Goal: Transaction & Acquisition: Book appointment/travel/reservation

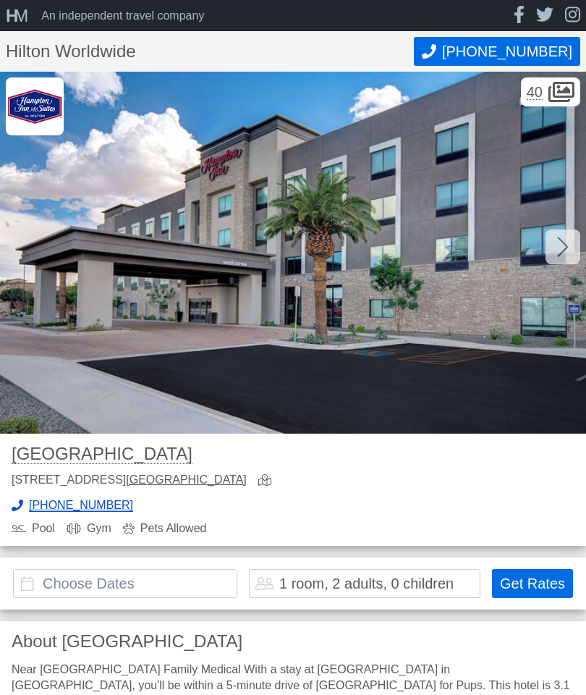
click at [528, 580] on button "Get Rates" at bounding box center [532, 583] width 81 height 29
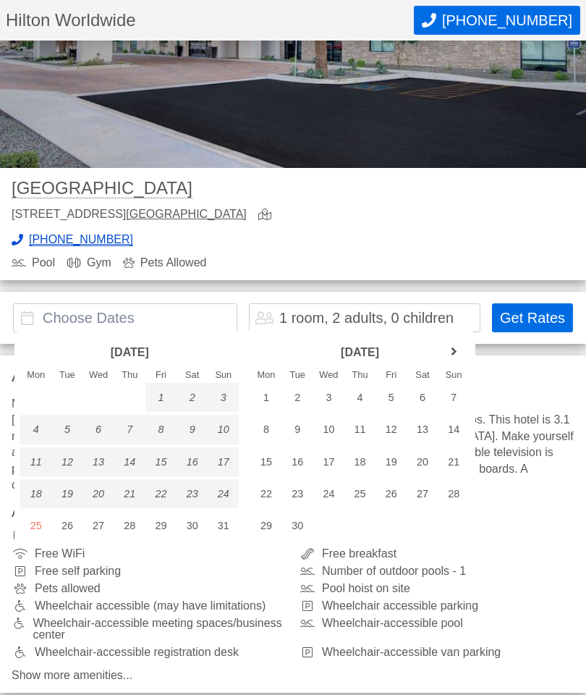
scroll to position [114, 0]
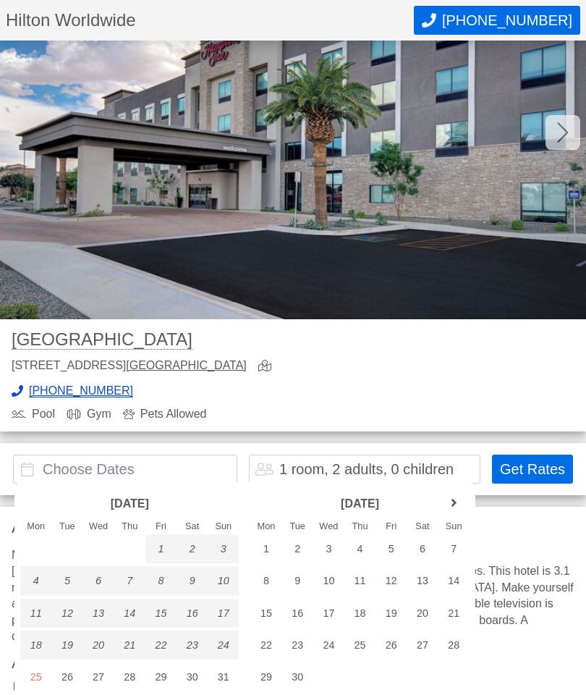
click at [450, 509] on link "next month" at bounding box center [454, 503] width 22 height 22
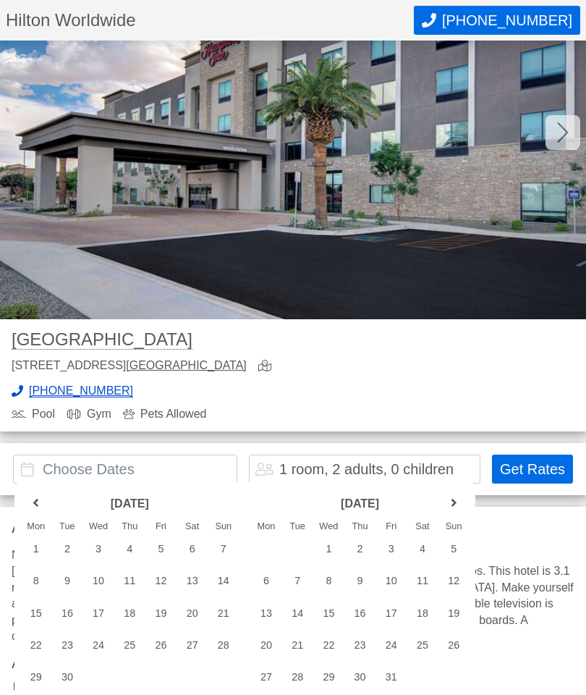
click at [396, 579] on div "10" at bounding box center [391, 580] width 31 height 29
type input "[DATE] - [DATE]"
click at [454, 468] on div "1 room, 2 adults, 0 children" at bounding box center [366, 469] width 174 height 14
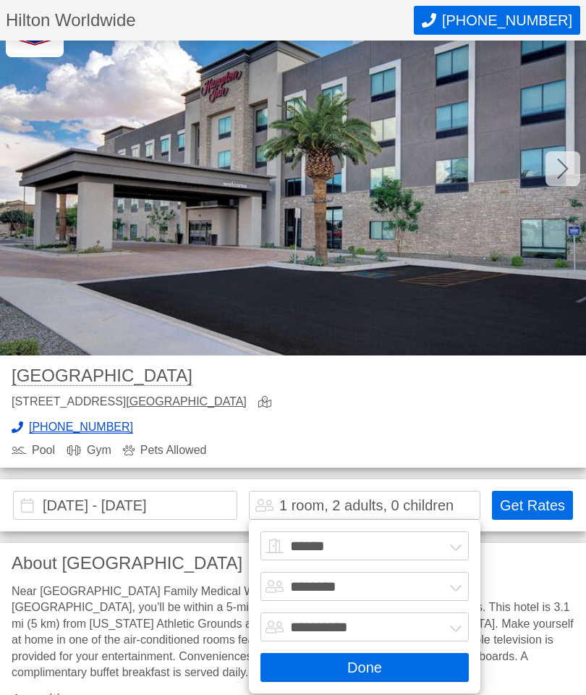
scroll to position [75, 0]
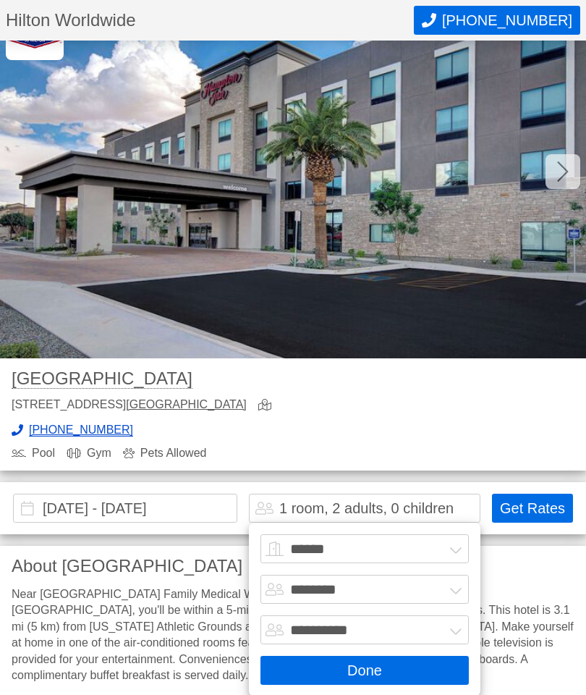
click at [314, 544] on select "****** ******* ******* ******* ******* ******* ******* ******* ********" at bounding box center [365, 548] width 209 height 29
click at [367, 668] on button "Done" at bounding box center [365, 670] width 209 height 29
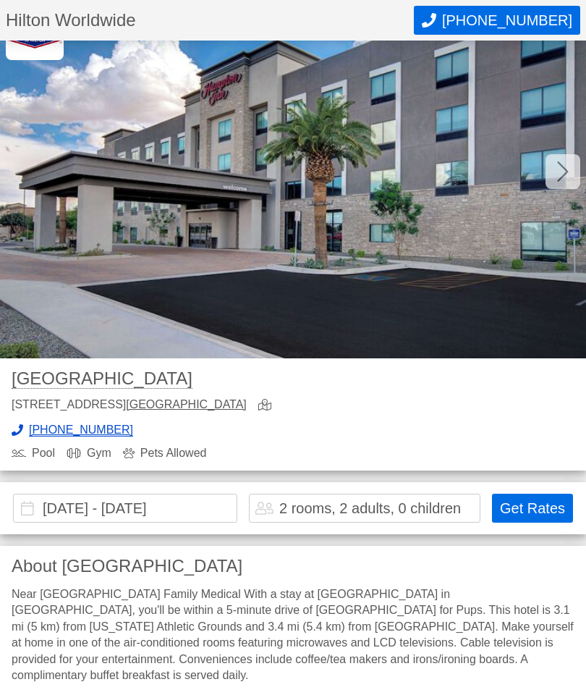
click at [533, 513] on button "Get Rates" at bounding box center [532, 508] width 81 height 29
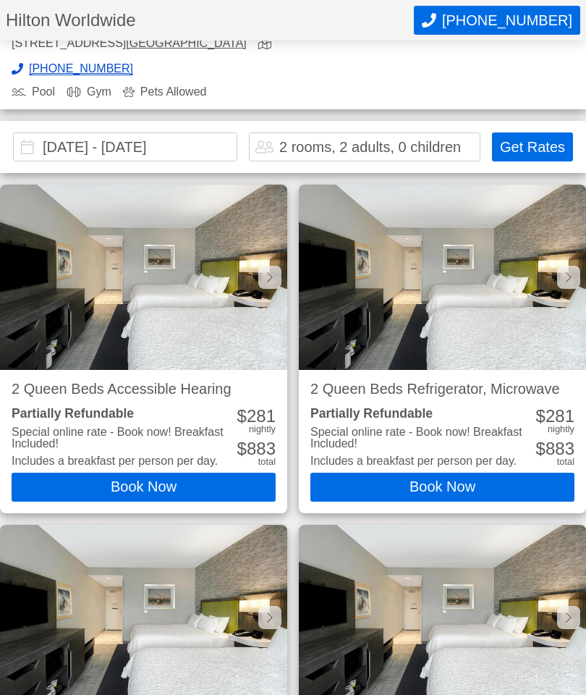
scroll to position [491, 0]
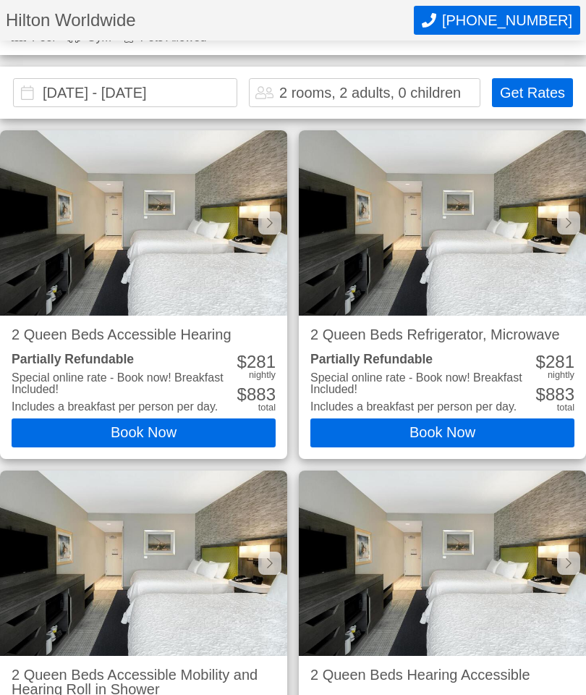
click at [324, 93] on div "2 rooms, 2 adults, 0 children" at bounding box center [370, 92] width 182 height 14
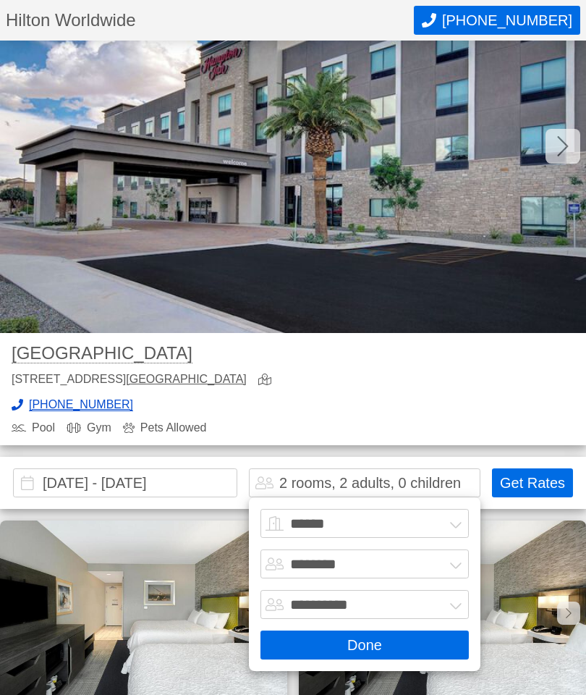
scroll to position [75, 0]
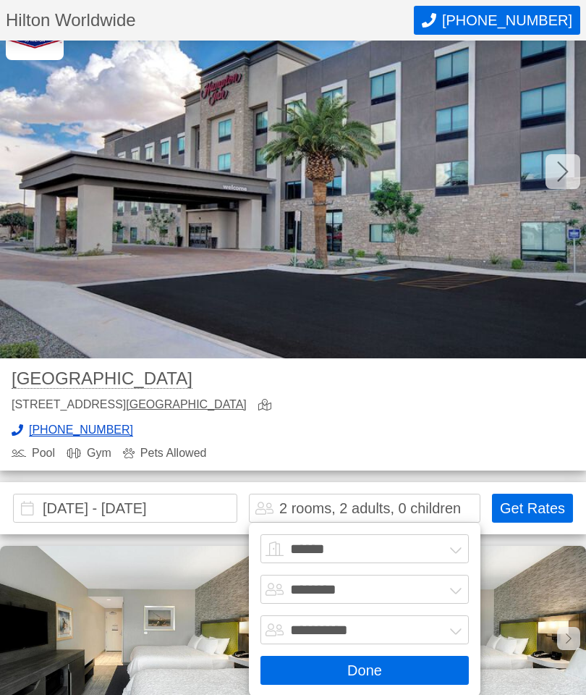
click at [309, 502] on div "2 rooms, 2 adults, 0 children" at bounding box center [370, 508] width 182 height 14
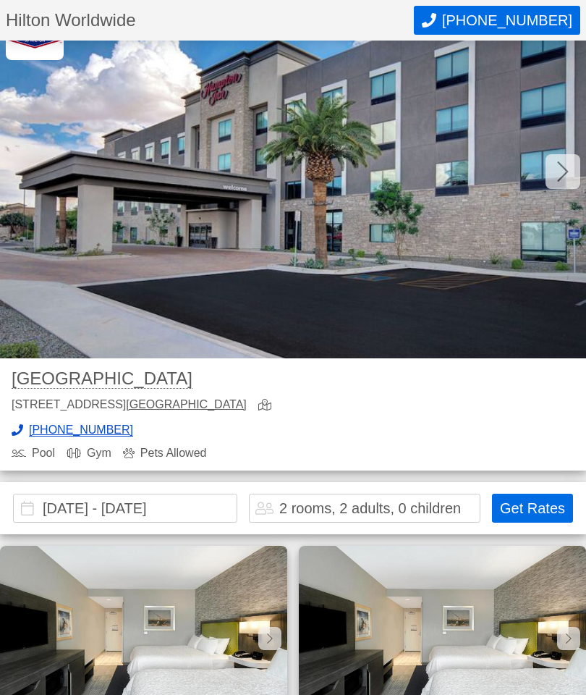
click at [287, 513] on div "2 rooms, 2 adults, 0 children" at bounding box center [370, 508] width 182 height 14
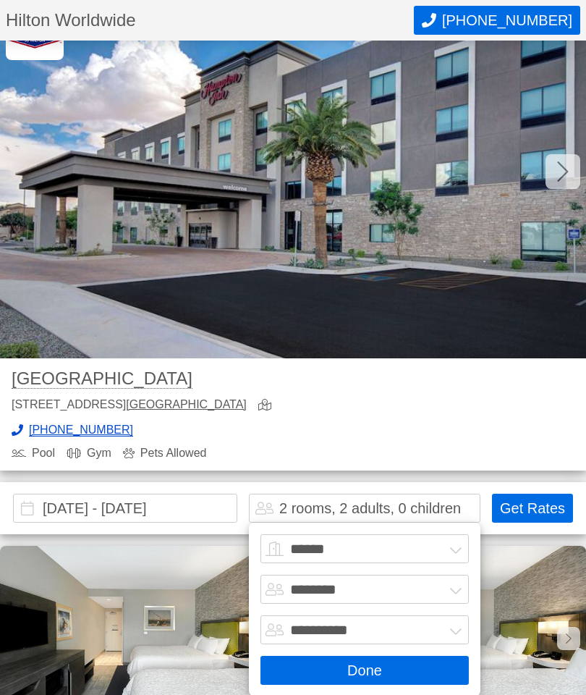
click at [332, 547] on select "****** ******* ******* ******* ******* ******* ******* ******* ********" at bounding box center [365, 548] width 209 height 29
select select "*"
click at [459, 588] on select "******* ******** ******** ********" at bounding box center [365, 589] width 209 height 29
select select "*"
click at [358, 673] on button "Done" at bounding box center [365, 670] width 209 height 29
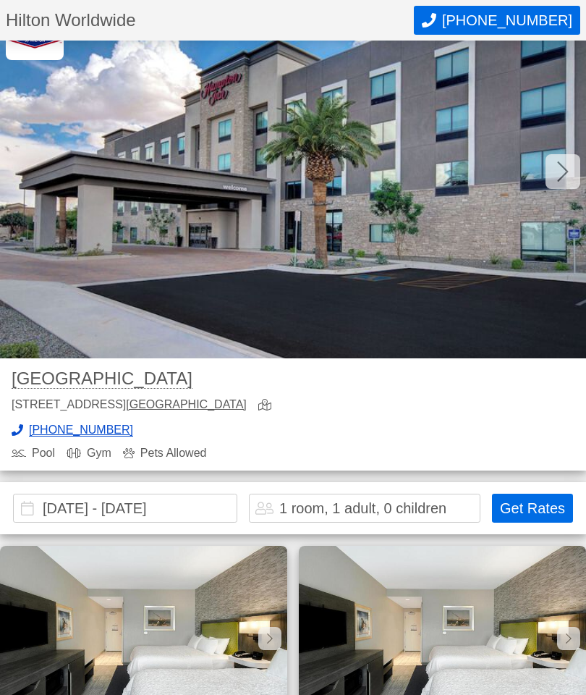
click at [531, 509] on button "Get Rates" at bounding box center [532, 508] width 81 height 29
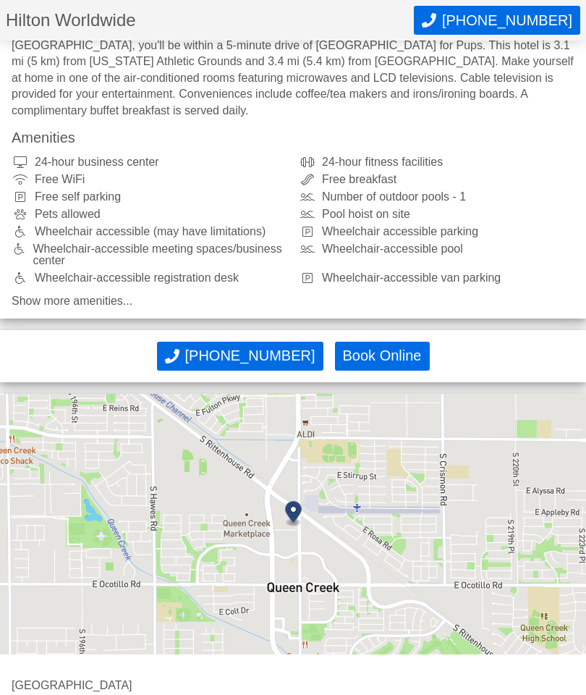
scroll to position [2738, 0]
click at [129, 295] on link "Show more amenities..." at bounding box center [293, 301] width 563 height 12
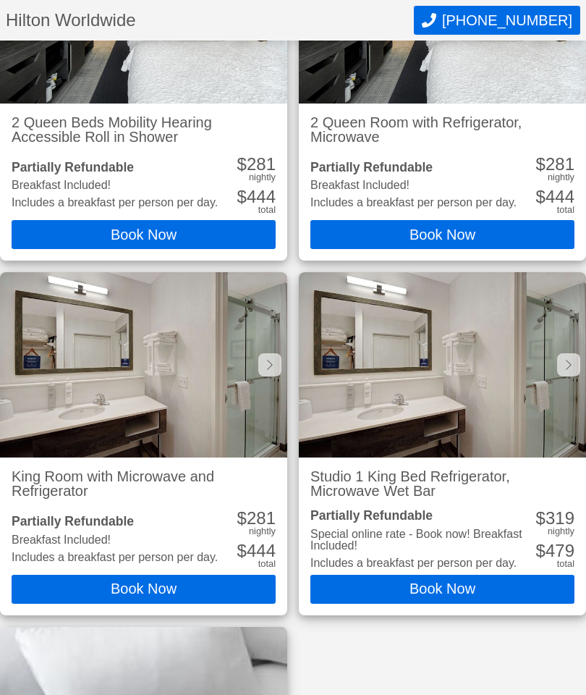
scroll to position [1736, 0]
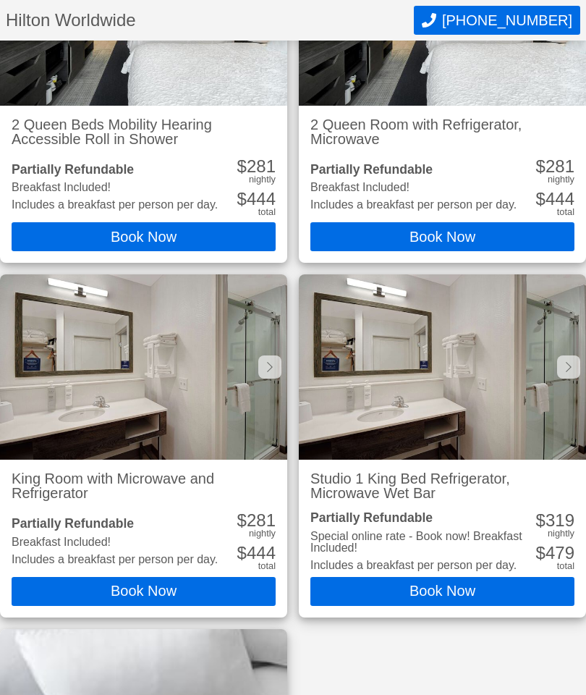
click at [558, 367] on div at bounding box center [569, 367] width 23 height 23
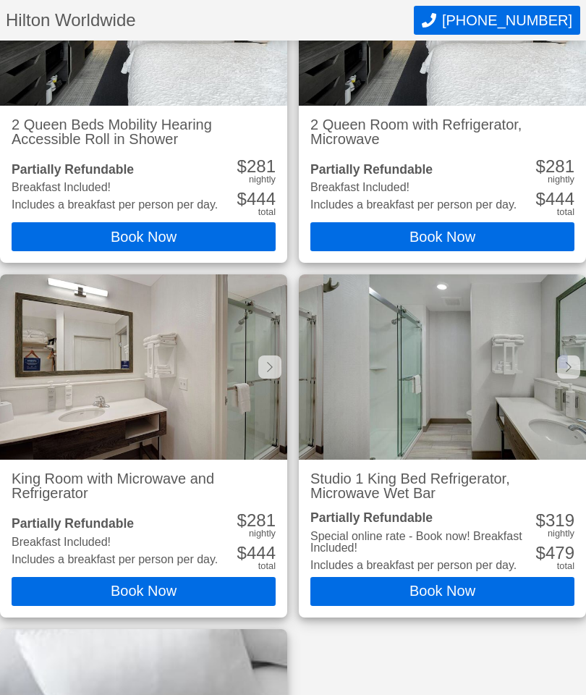
scroll to position [0, 287]
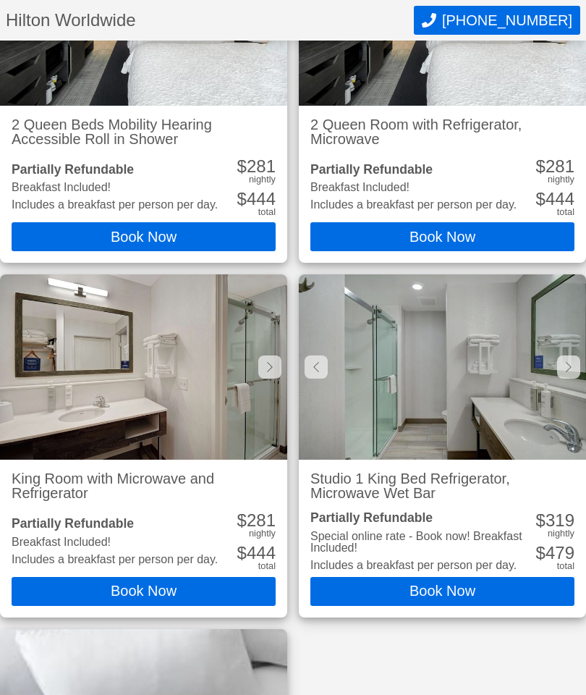
click at [267, 368] on icon at bounding box center [270, 367] width 6 height 12
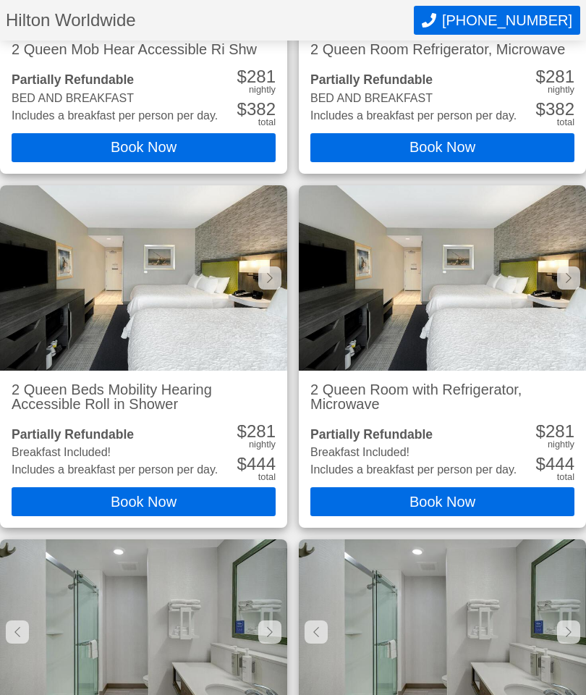
scroll to position [1476, 0]
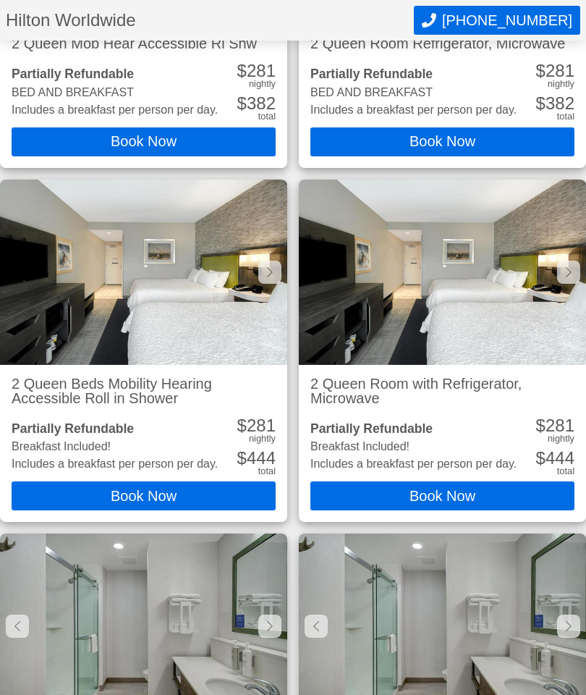
click at [170, 629] on img at bounding box center [143, 626] width 287 height 185
